Goal: Register for event/course

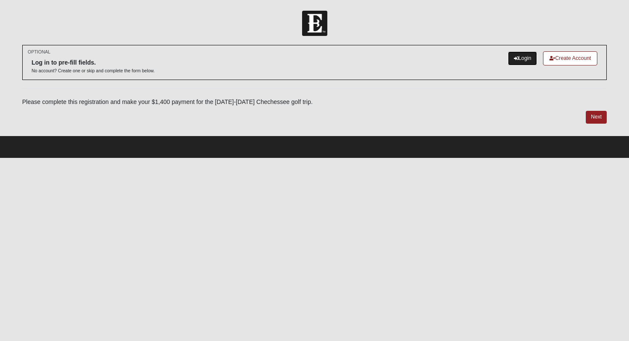
click at [319, 59] on link "Login" at bounding box center [523, 58] width 30 height 14
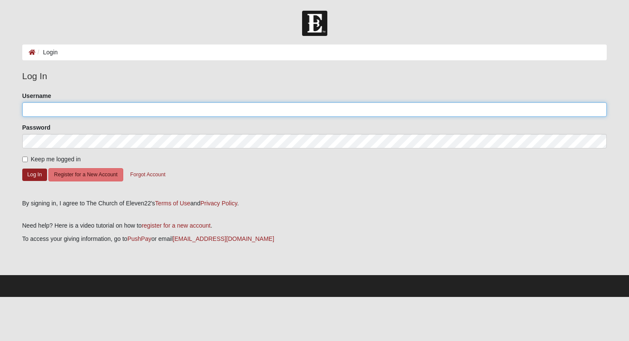
type input "h.calloway"
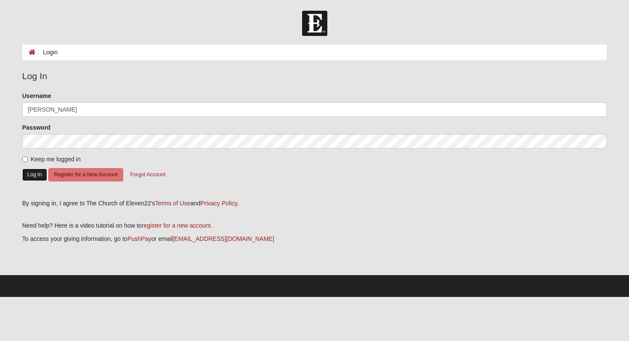
click at [39, 172] on button "Log In" at bounding box center [34, 175] width 25 height 12
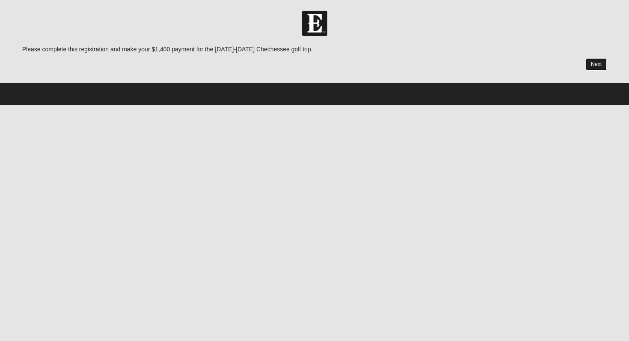
click at [599, 66] on link "Next" at bounding box center [596, 64] width 21 height 12
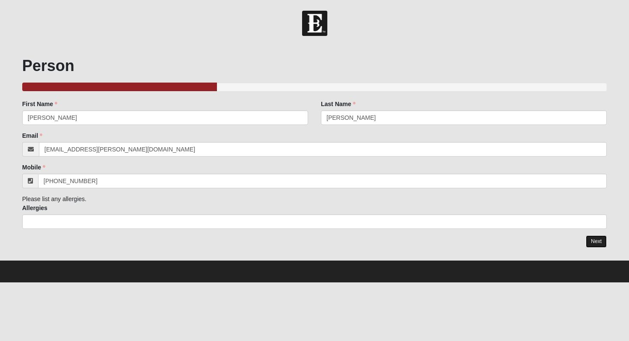
click at [603, 240] on link "Next" at bounding box center [596, 241] width 21 height 12
